Goal: Task Accomplishment & Management: Manage account settings

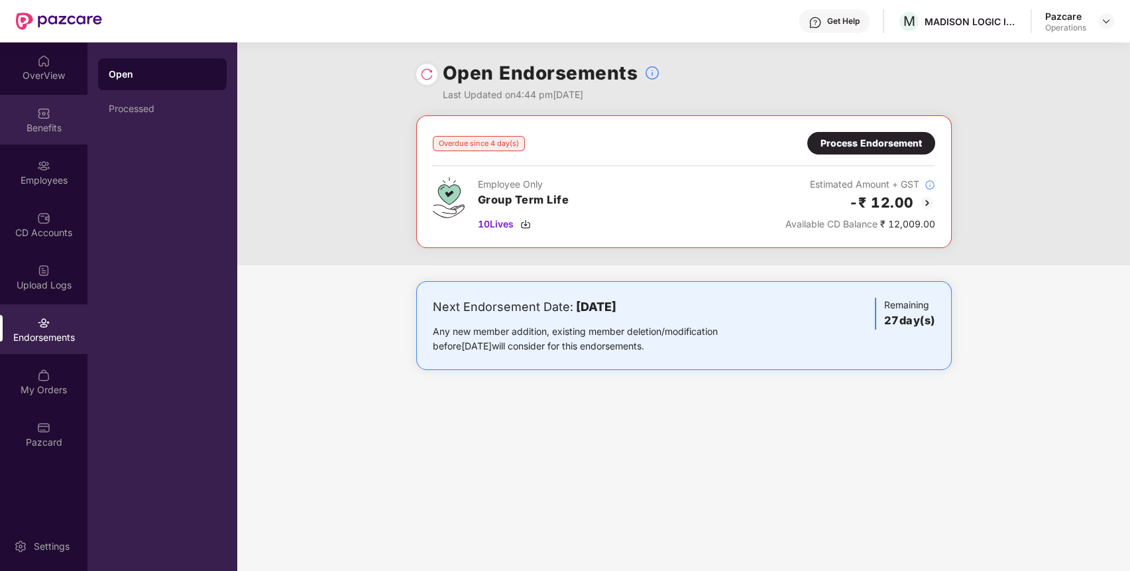
click at [51, 111] on div "Benefits" at bounding box center [43, 120] width 87 height 50
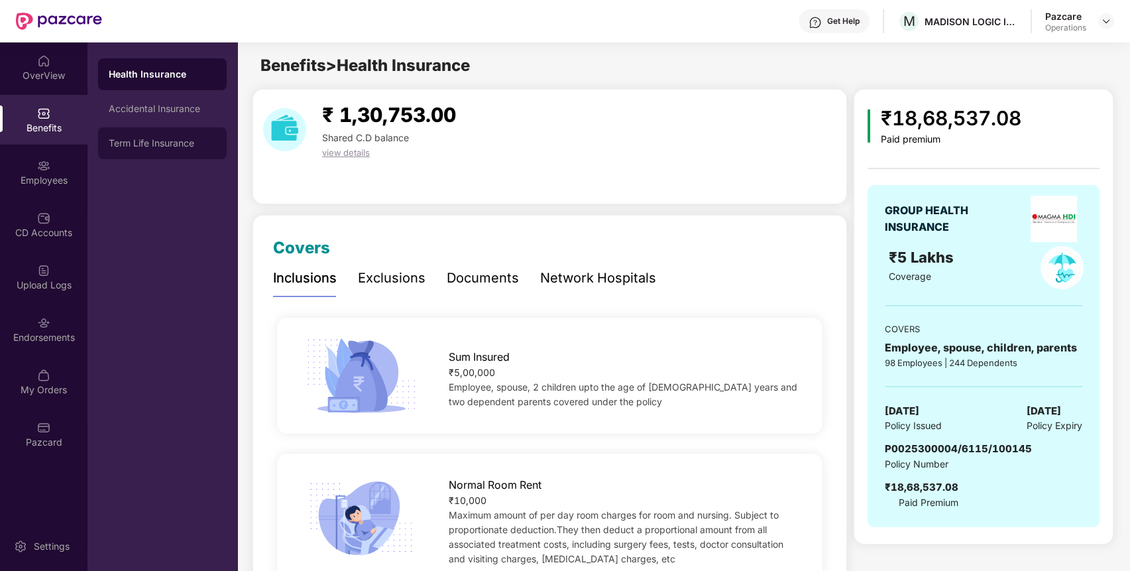
click at [131, 135] on div "Term Life Insurance" at bounding box center [162, 143] width 129 height 32
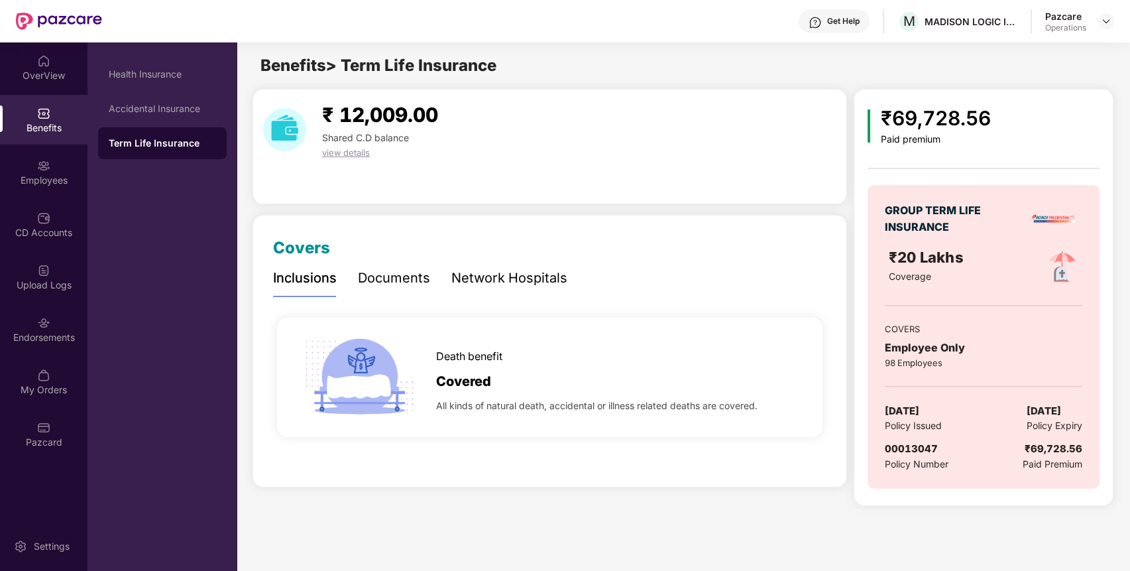
click at [914, 445] on span "00013047" at bounding box center [911, 448] width 53 height 13
copy span "00013047"
click at [914, 445] on span "00013047" at bounding box center [911, 448] width 53 height 13
copy span "00013047"
click at [44, 331] on div "Endorsements" at bounding box center [43, 337] width 87 height 13
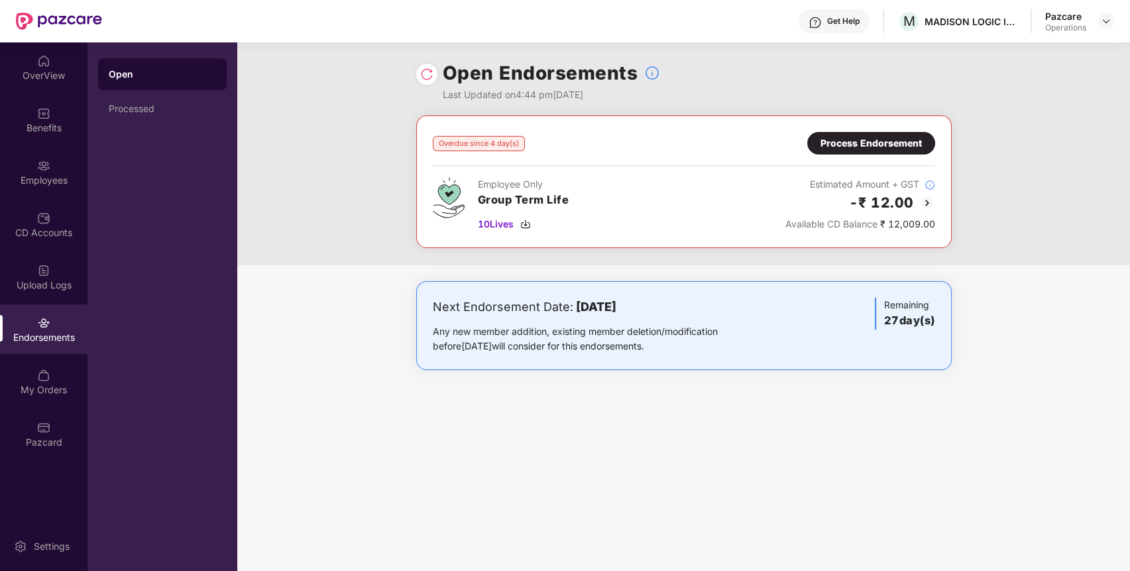
click at [901, 144] on div "Process Endorsement" at bounding box center [870, 143] width 101 height 15
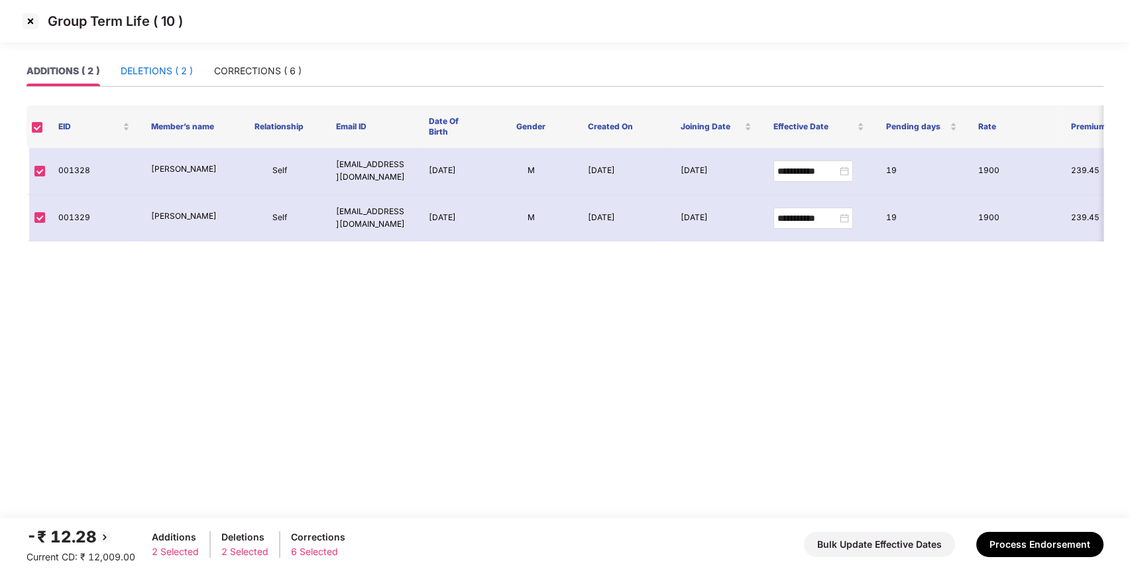
click at [170, 64] on div "DELETIONS ( 2 )" at bounding box center [157, 71] width 72 height 15
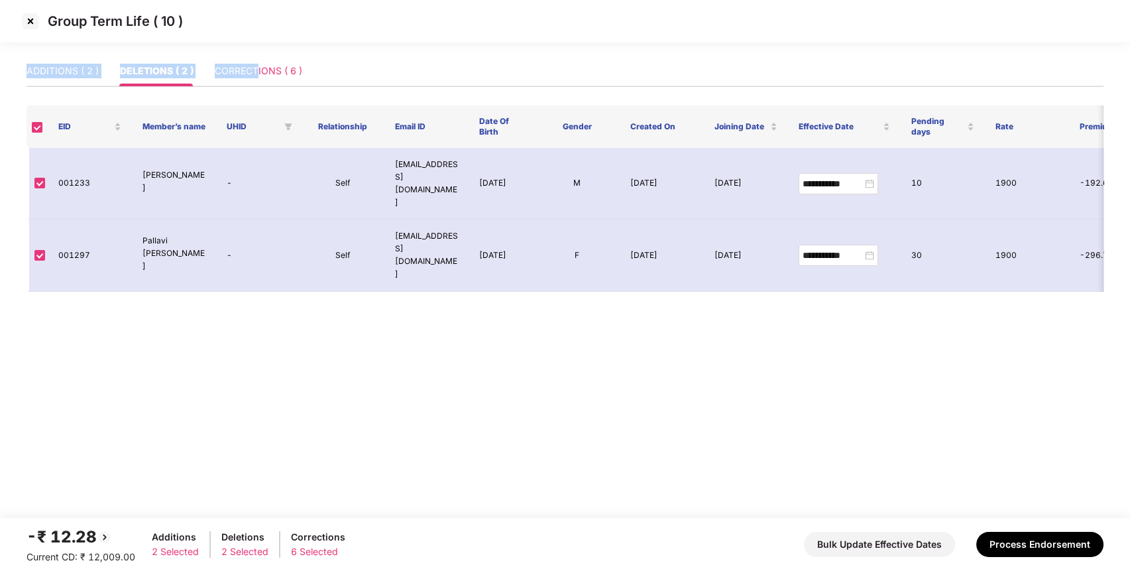
drag, startPoint x: 255, startPoint y: 53, endPoint x: 257, endPoint y: 81, distance: 27.9
click at [257, 81] on section "**********" at bounding box center [565, 285] width 1130 height 571
click at [257, 81] on div "CORRECTIONS ( 6 )" at bounding box center [258, 71] width 87 height 30
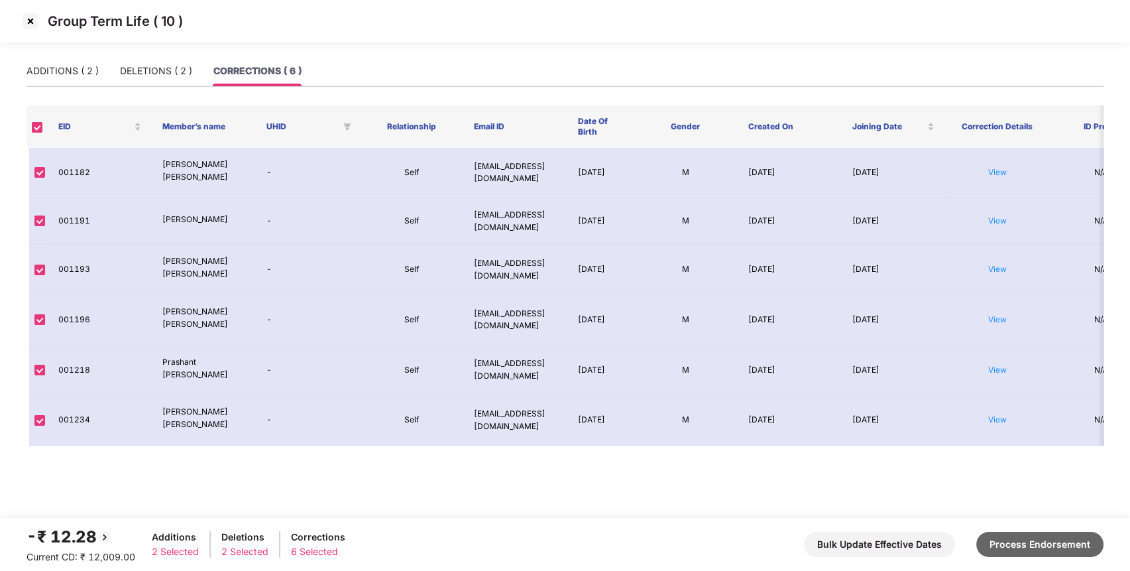
click at [1060, 540] on button "Process Endorsement" at bounding box center [1039, 544] width 127 height 25
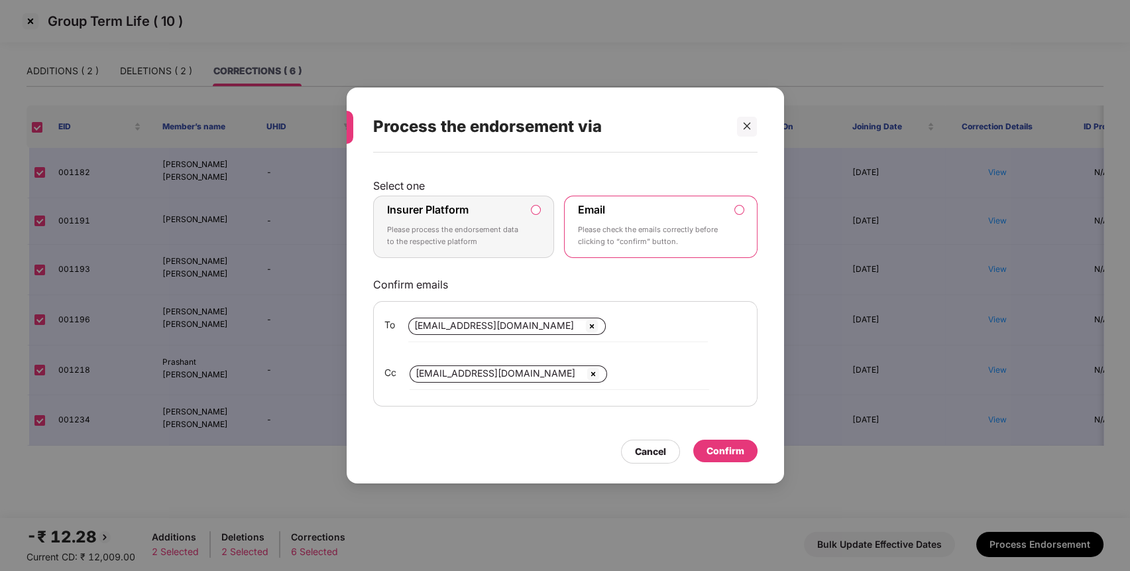
click at [512, 246] on p "Please process the endorsement data to the respective platform" at bounding box center [454, 235] width 135 height 23
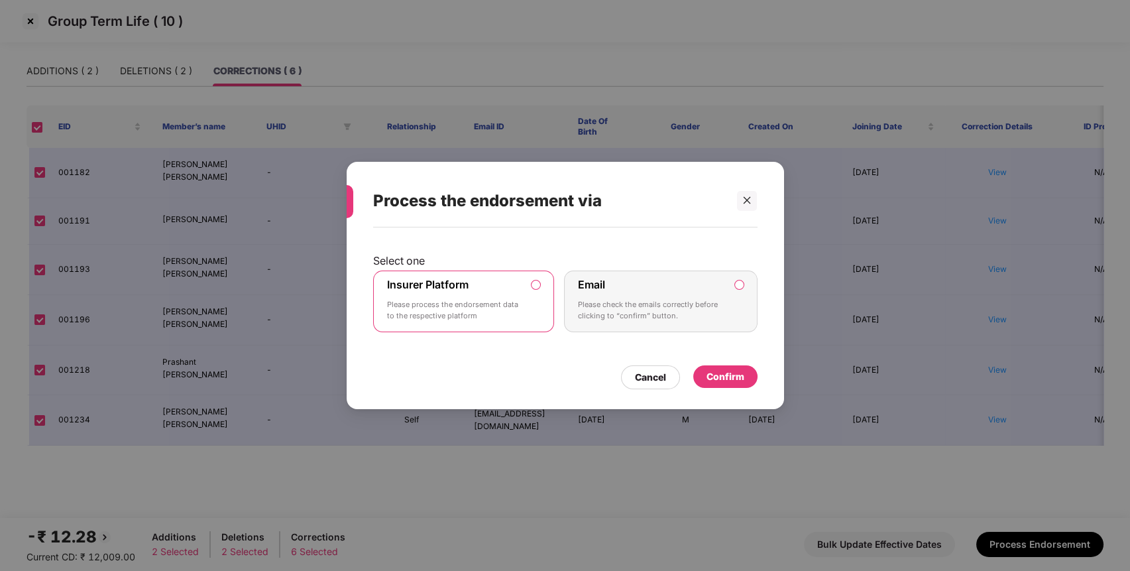
click at [722, 371] on div "Confirm" at bounding box center [725, 376] width 38 height 15
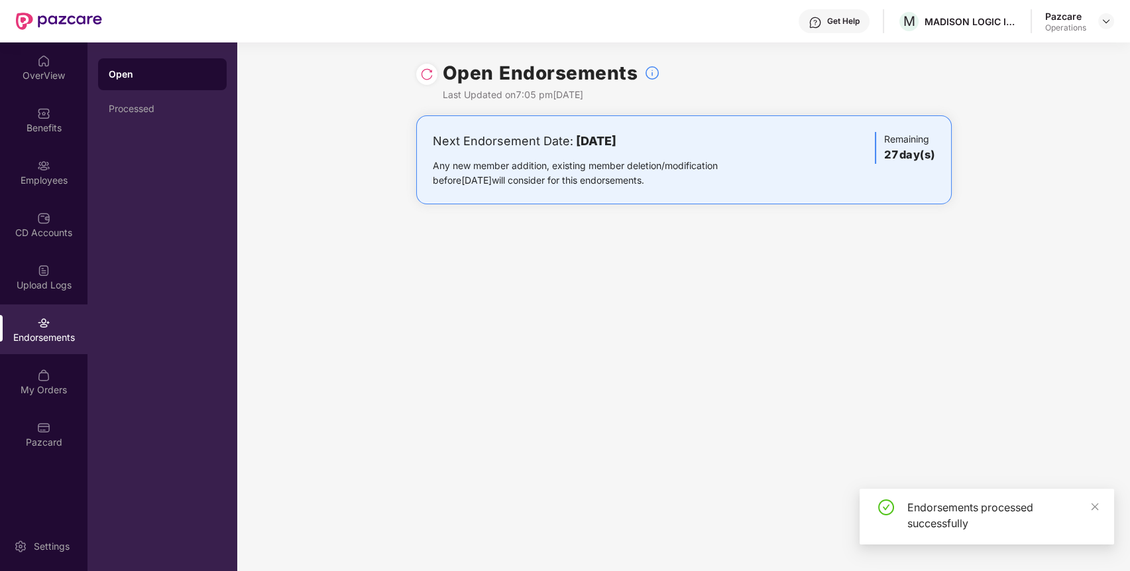
click at [432, 72] on img at bounding box center [426, 74] width 13 height 13
